Goal: Task Accomplishment & Management: Use online tool/utility

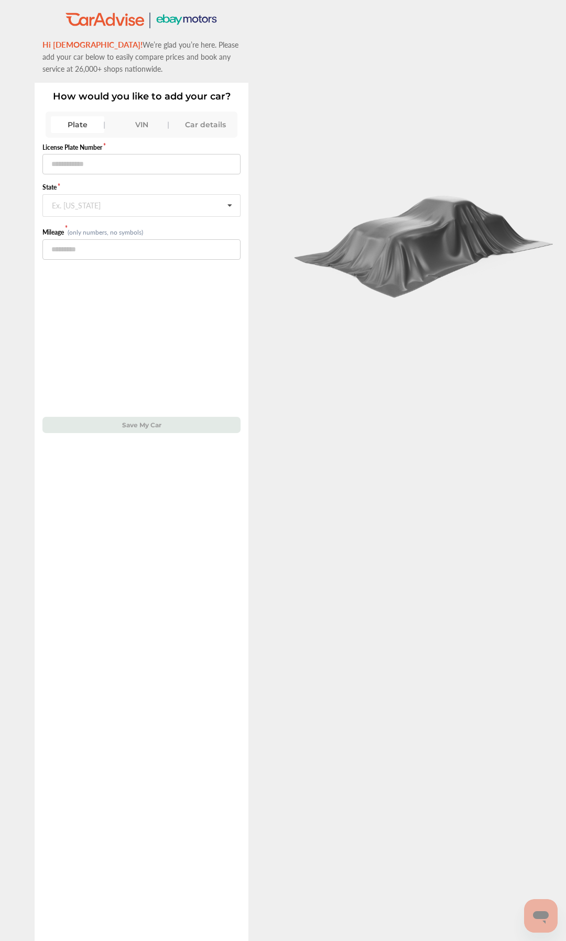
click at [140, 118] on div "VIN" at bounding box center [141, 124] width 53 height 17
